Goal: Transaction & Acquisition: Purchase product/service

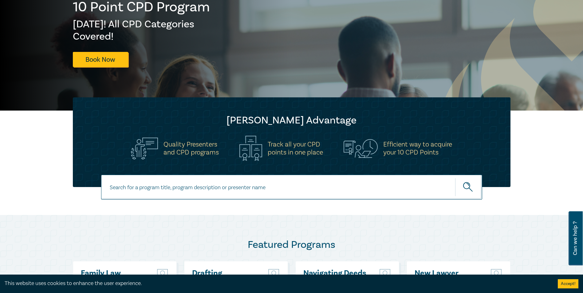
scroll to position [95, 0]
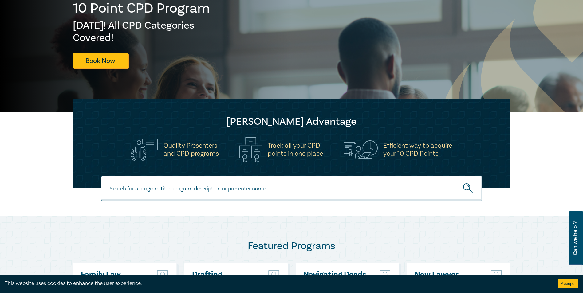
click at [284, 188] on input at bounding box center [291, 188] width 381 height 25
type input "Costs law and billing intensive"
click at [472, 192] on icon "submit" at bounding box center [468, 189] width 11 height 11
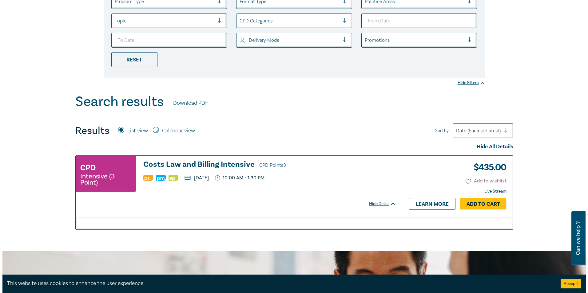
scroll to position [148, 0]
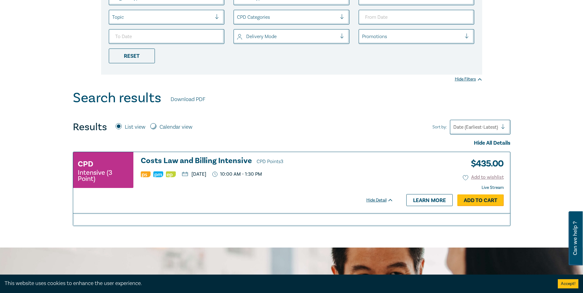
click at [477, 200] on link "Add to Cart" at bounding box center [480, 201] width 46 height 12
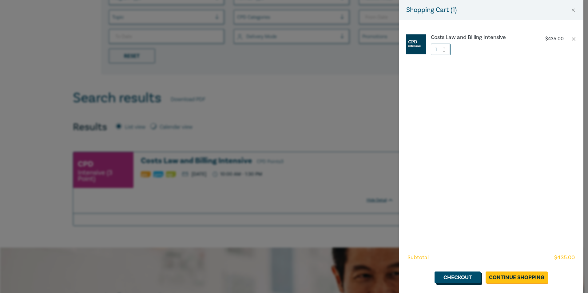
click at [444, 278] on link "Checkout" at bounding box center [457, 278] width 46 height 12
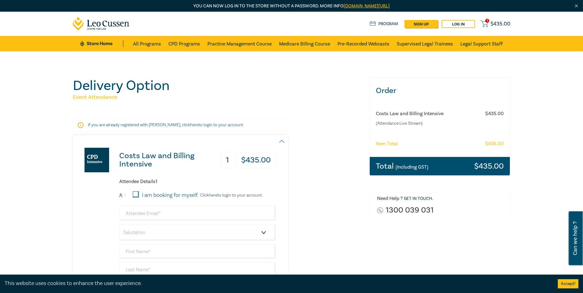
click at [138, 194] on input "I am booking for myself." at bounding box center [136, 195] width 6 height 6
checkbox input "true"
click at [146, 216] on input "email" at bounding box center [197, 213] width 156 height 15
type input "mariaschwartz@schwartzlaw.com.au"
type input "[PERSON_NAME]"
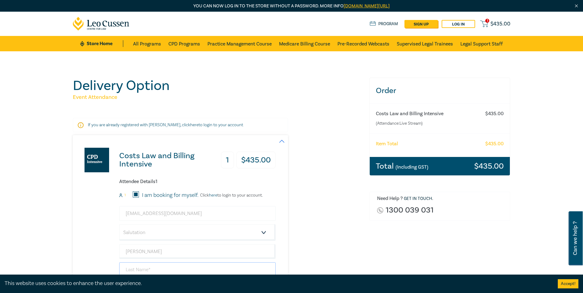
type input "[PERSON_NAME]"
type input "[PERSON_NAME] Barristers & Solicitors"
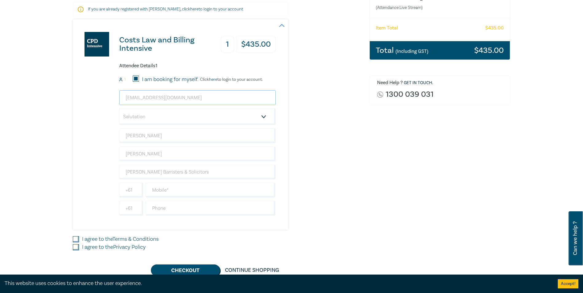
scroll to position [117, 0]
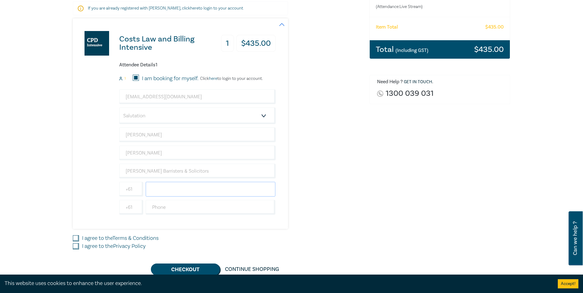
click at [173, 191] on input "text" at bounding box center [211, 189] width 130 height 15
type input "0418306719"
click at [263, 116] on select "Salutation Mr. Mrs. Ms. Miss Dr. Prof. Other" at bounding box center [197, 116] width 156 height 17
select select "Ms."
click at [119, 108] on select "Salutation Mr. Mrs. Ms. Miss Dr. Prof. Other" at bounding box center [197, 116] width 156 height 17
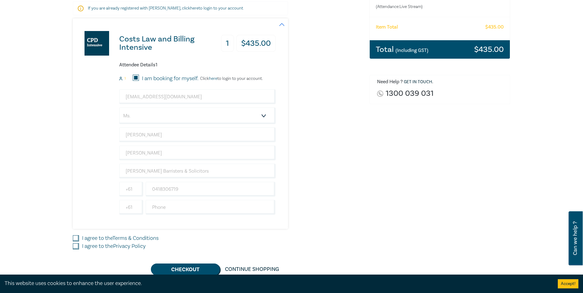
click at [77, 239] on input "I agree to the Terms & Conditions" at bounding box center [76, 238] width 6 height 6
checkbox input "true"
click at [78, 246] on input "I agree to the Privacy Policy" at bounding box center [76, 246] width 6 height 6
checkbox input "true"
click at [170, 271] on button "Checkout" at bounding box center [185, 270] width 69 height 12
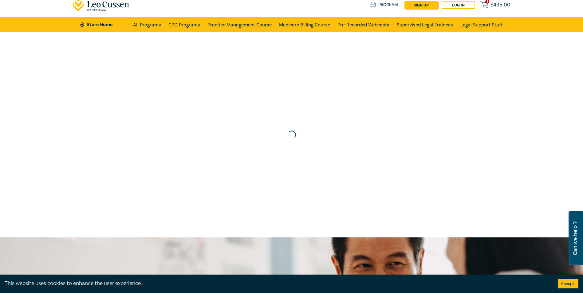
scroll to position [0, 0]
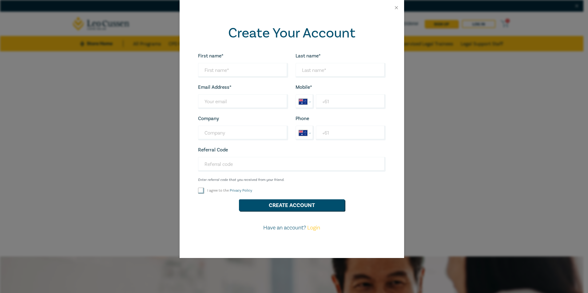
select select "AU"
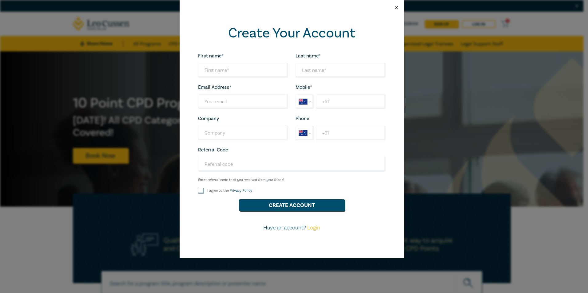
click at [398, 10] on button "Close" at bounding box center [396, 8] width 6 height 6
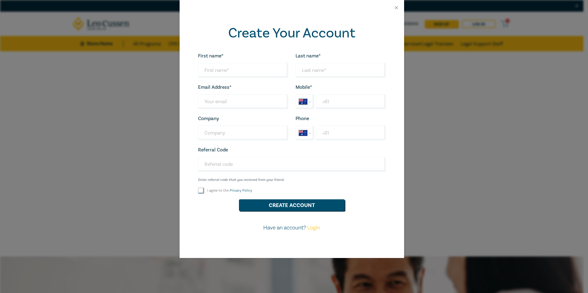
select select "AU"
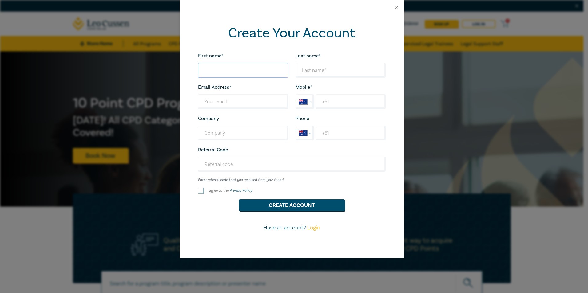
click at [238, 72] on input "First name*" at bounding box center [243, 70] width 90 height 15
type input "[PERSON_NAME]"
type input "[PERSON_NAME] Barristers & Solicitors"
click at [230, 102] on input "Last name*" at bounding box center [243, 101] width 90 height 15
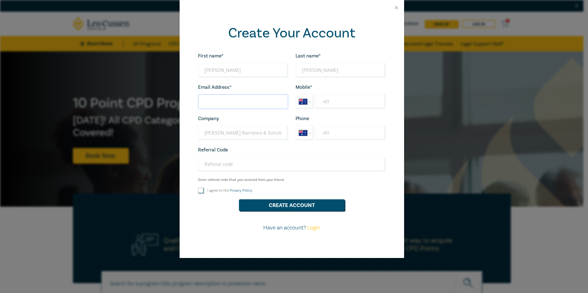
type input "mariaschwartz@schwartzlaw.com.au"
click at [334, 101] on input "+61" at bounding box center [350, 101] width 69 height 15
type input "+61 418 306 719"
click at [252, 166] on input "Referral Code" at bounding box center [292, 164] width 188 height 15
type input "Leos Account 2025"
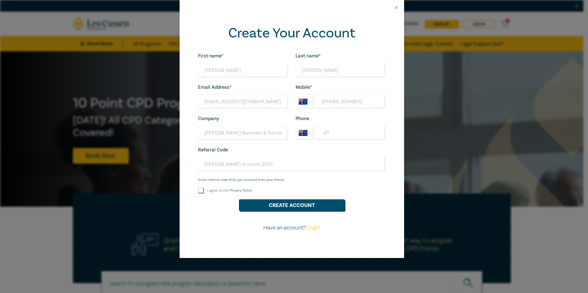
click at [201, 189] on input "I agree to the Privacy Policy" at bounding box center [201, 191] width 6 height 6
checkbox input "true"
click at [272, 203] on button "Create Account" at bounding box center [292, 206] width 106 height 12
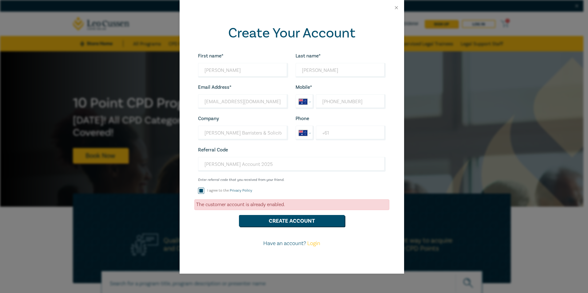
click at [314, 244] on link "Login" at bounding box center [313, 243] width 13 height 7
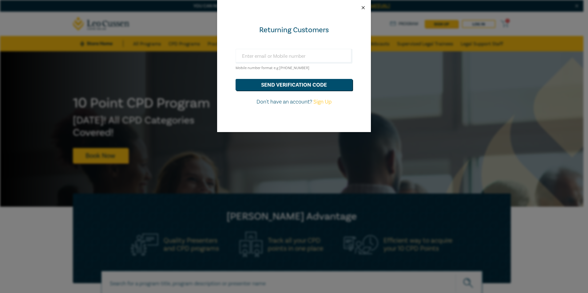
click at [364, 10] on button "Close" at bounding box center [363, 8] width 6 height 6
